Goal: Information Seeking & Learning: Learn about a topic

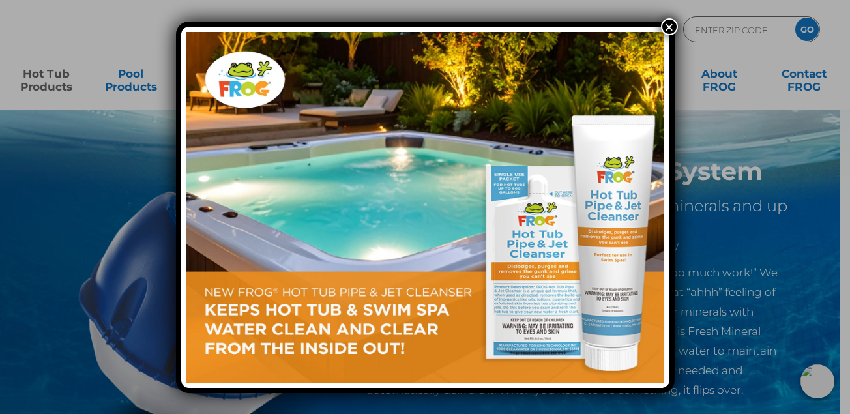
click at [670, 23] on button "×" at bounding box center [669, 26] width 17 height 17
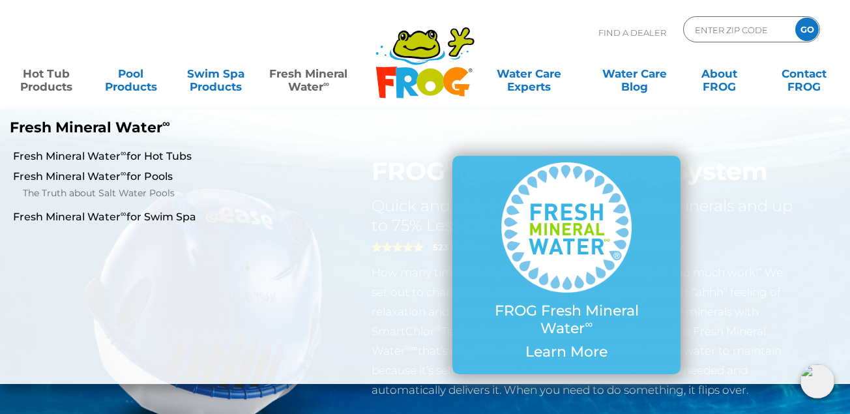
click at [324, 75] on link "Fresh Mineral Water ∞" at bounding box center [308, 74] width 82 height 26
click at [94, 161] on link "Fresh Mineral Water ∞ for Hot Tubs" at bounding box center [148, 156] width 270 height 14
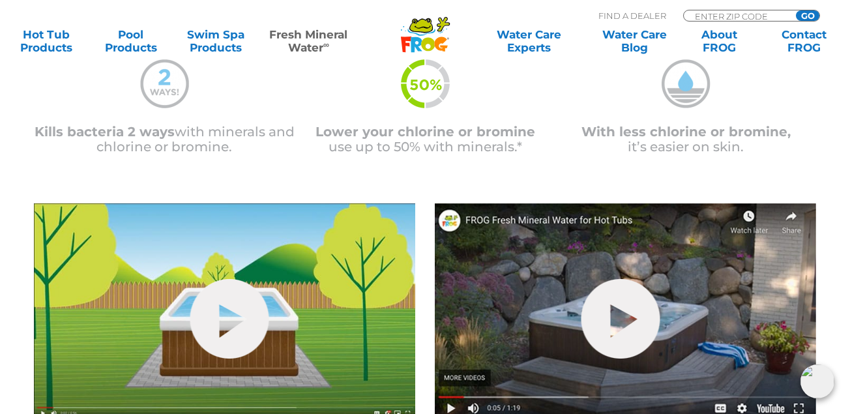
scroll to position [362, 0]
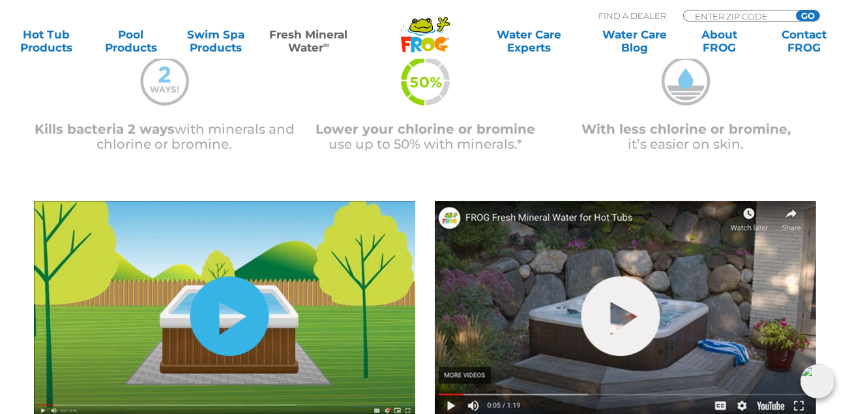
click at [249, 318] on link "hide-me" at bounding box center [229, 315] width 79 height 79
